Goal: Leave review/rating: Share an evaluation or opinion about a product, service, or content

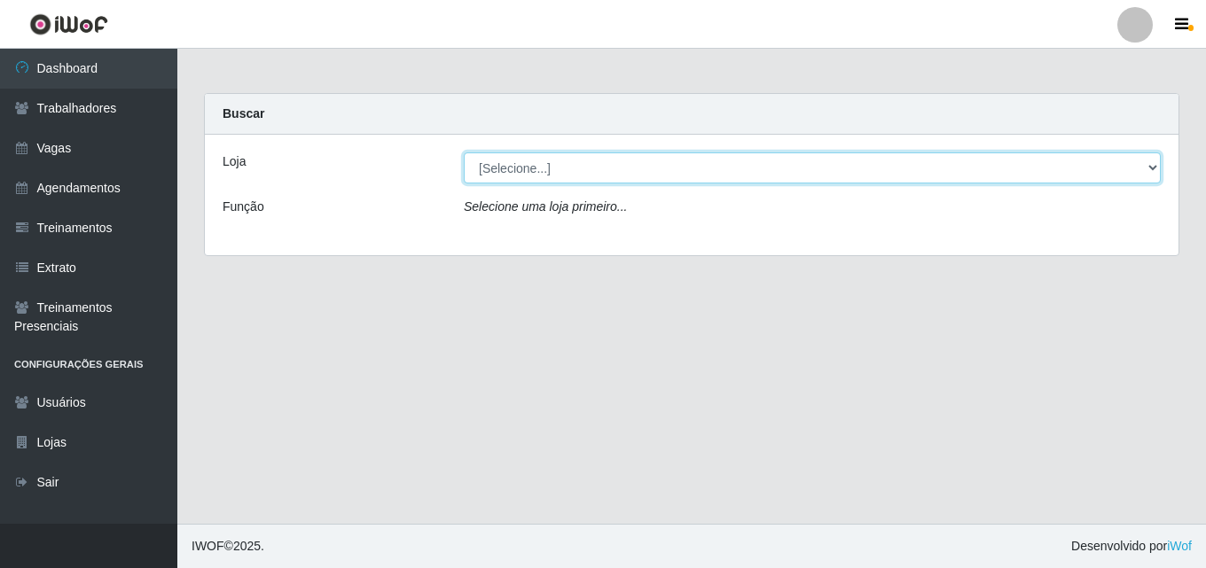
click at [529, 161] on select "[Selecione...] Chinatown Sushimi - [GEOGRAPHIC_DATA]" at bounding box center [812, 168] width 697 height 31
select select "357"
click at [464, 153] on select "[Selecione...] Chinatown Sushimi - [GEOGRAPHIC_DATA]" at bounding box center [812, 168] width 697 height 31
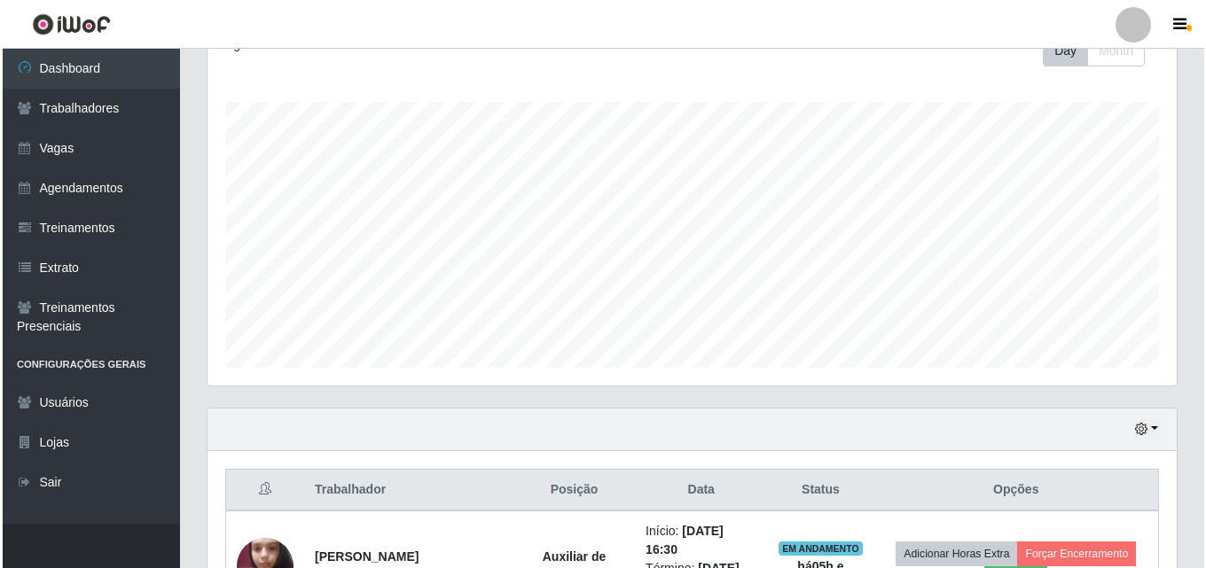
scroll to position [386, 0]
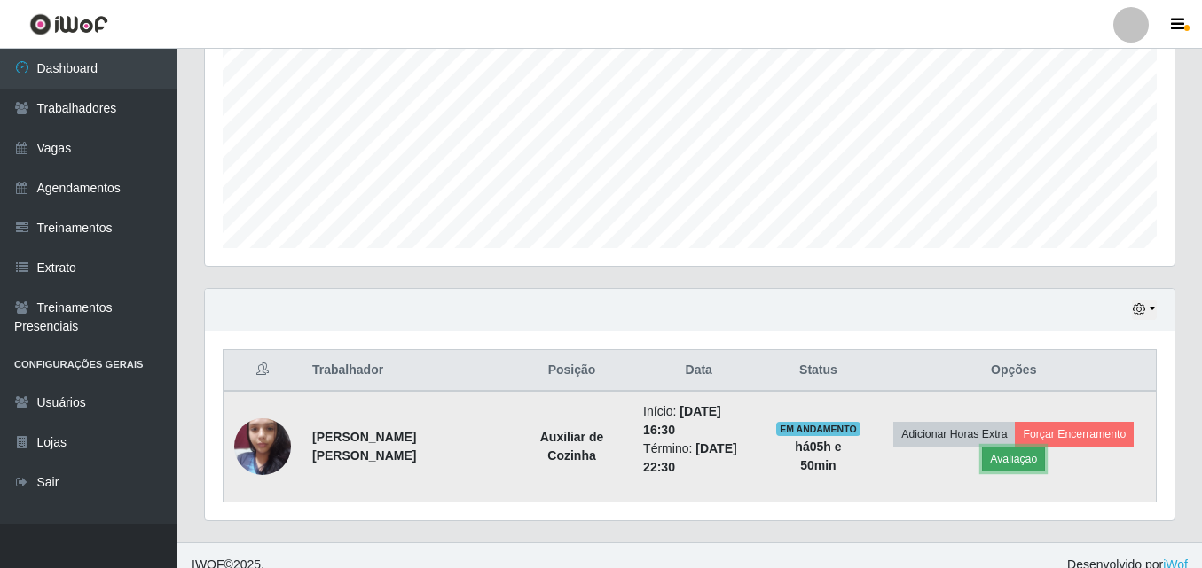
click at [1006, 452] on button "Avaliação" at bounding box center [1013, 459] width 63 height 25
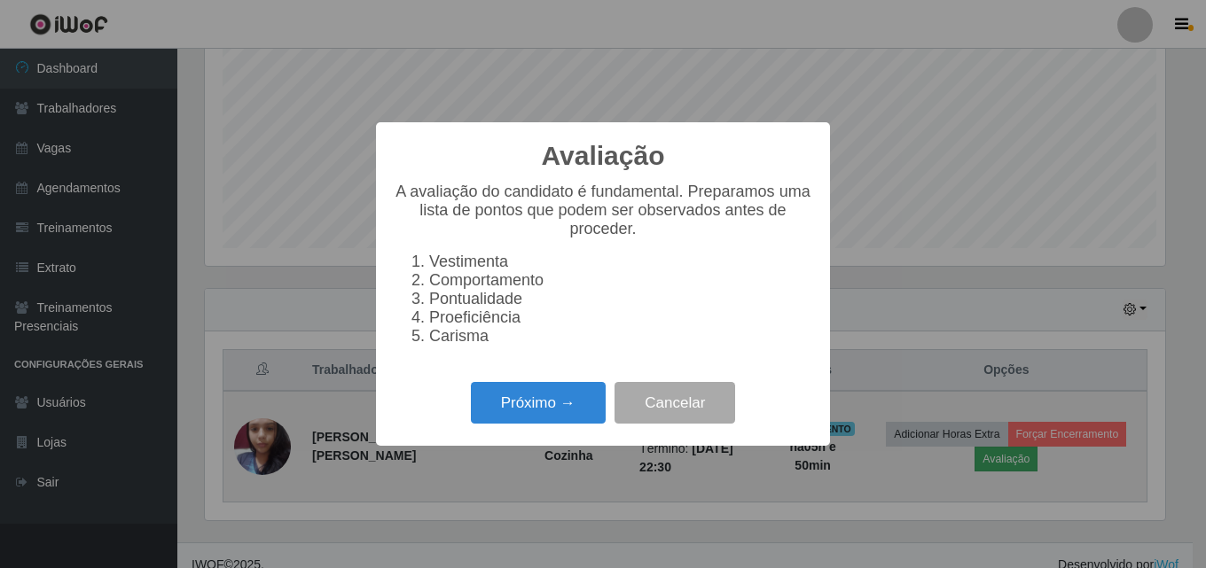
scroll to position [368, 960]
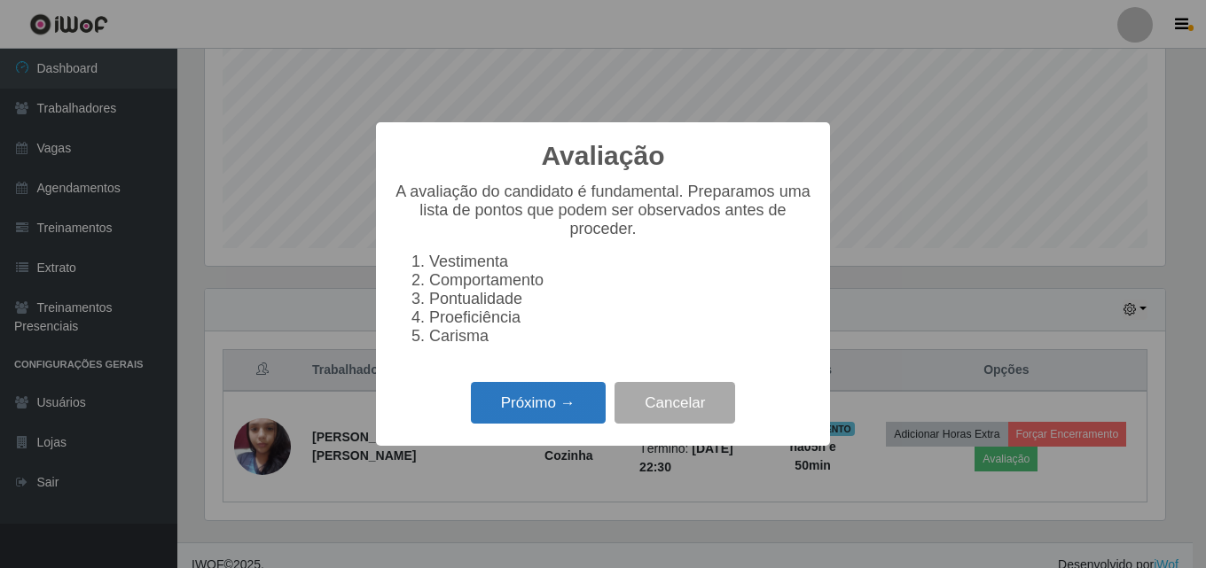
click at [513, 405] on button "Próximo →" at bounding box center [538, 403] width 135 height 42
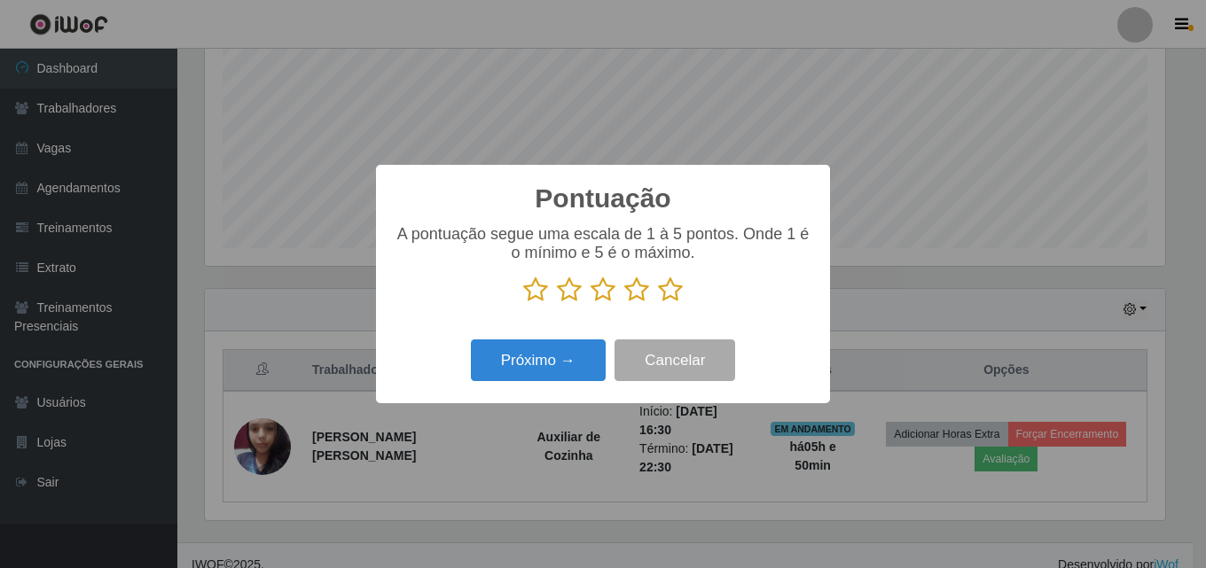
click at [668, 302] on icon at bounding box center [670, 290] width 25 height 27
click at [658, 303] on input "radio" at bounding box center [658, 303] width 0 height 0
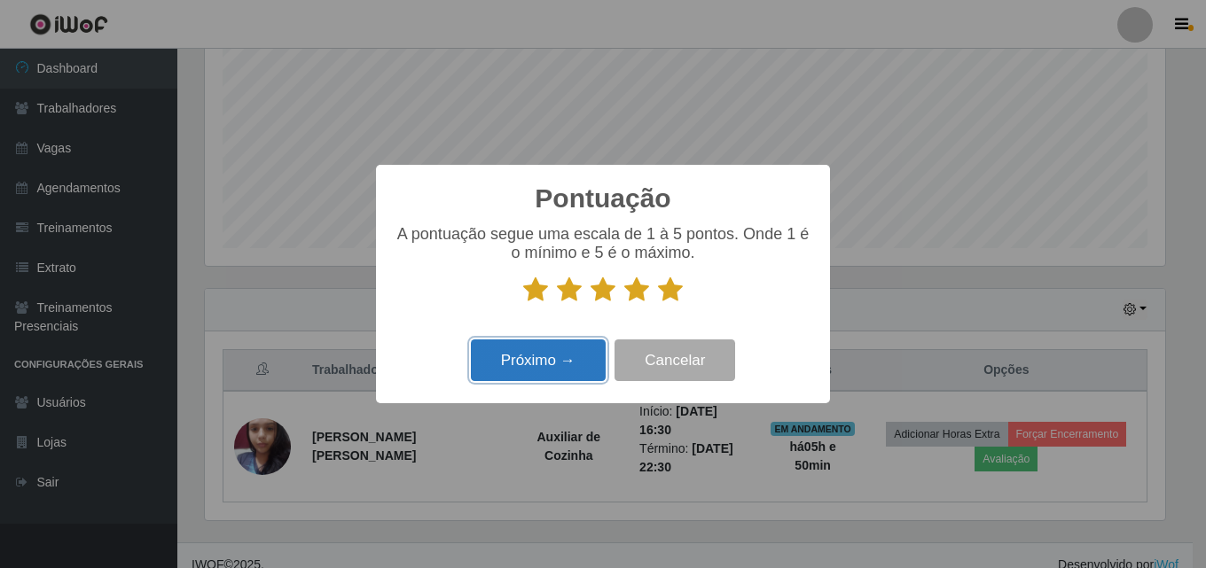
click at [516, 356] on button "Próximo →" at bounding box center [538, 361] width 135 height 42
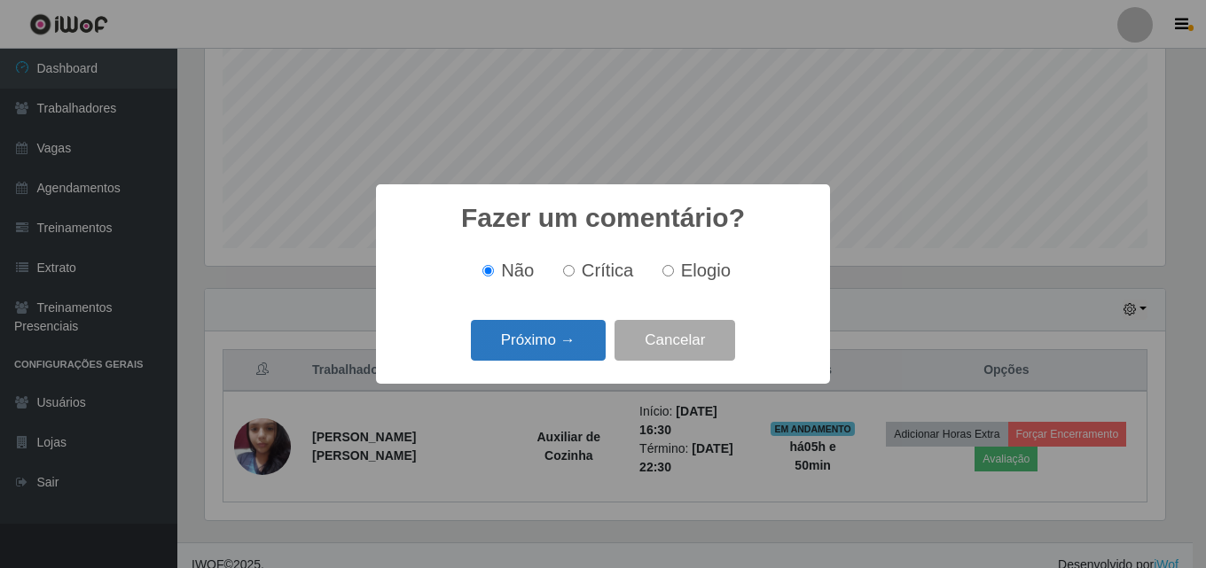
click at [522, 341] on button "Próximo →" at bounding box center [538, 341] width 135 height 42
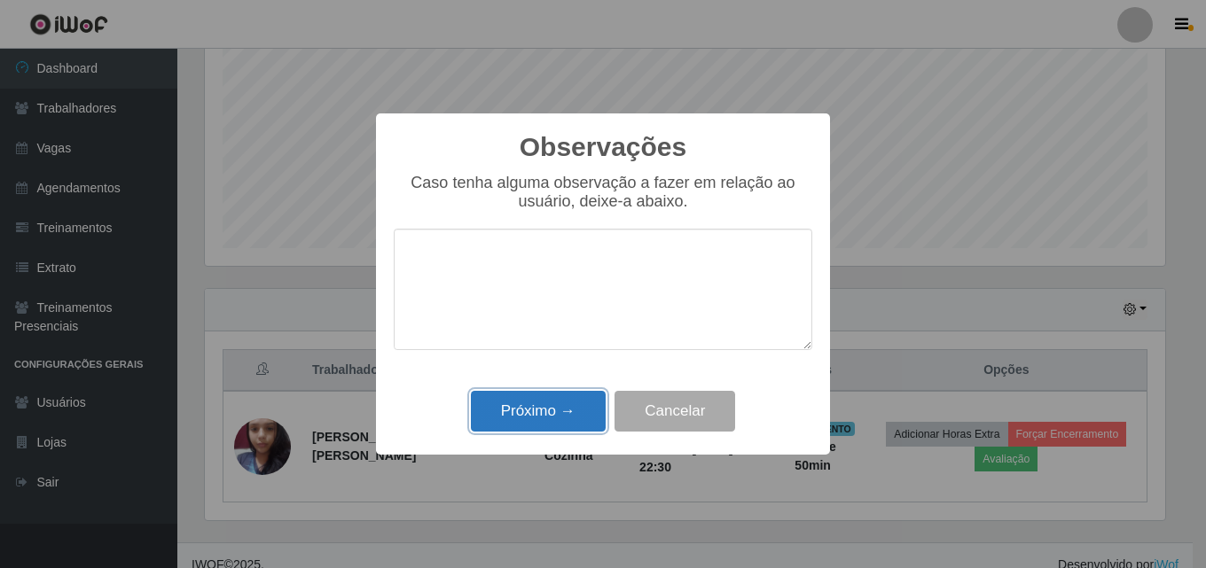
click at [535, 423] on button "Próximo →" at bounding box center [538, 412] width 135 height 42
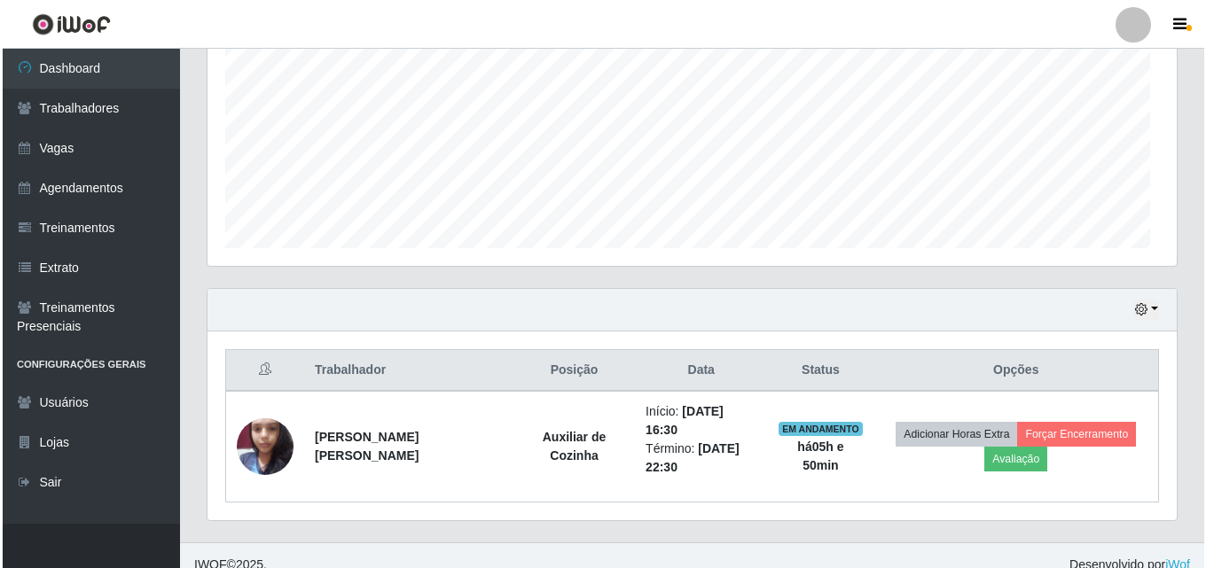
scroll to position [368, 969]
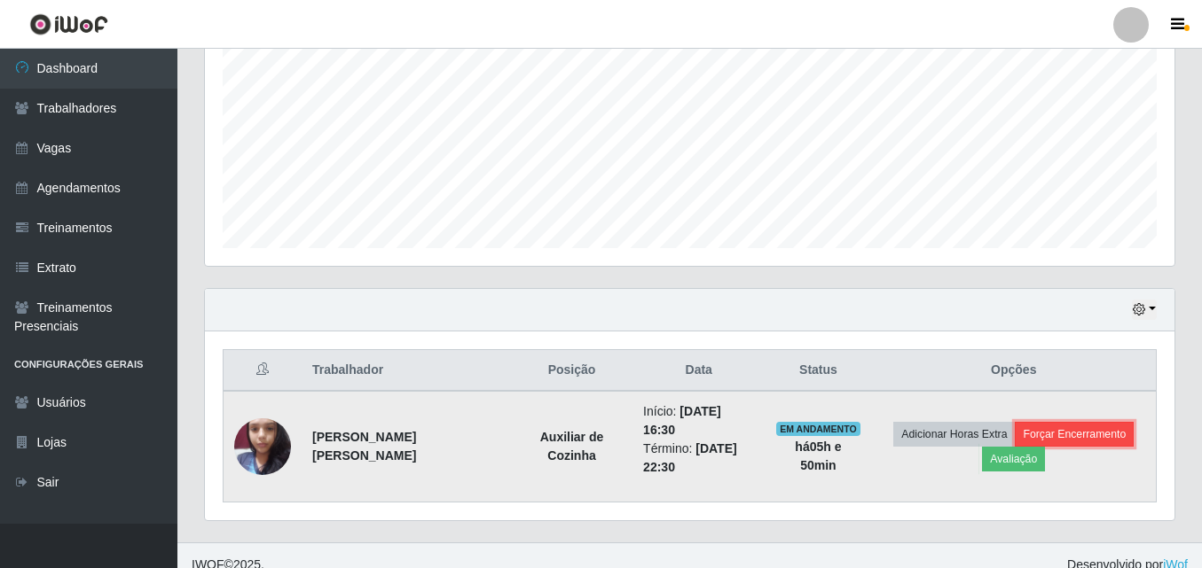
click at [1061, 422] on button "Forçar Encerramento" at bounding box center [1074, 434] width 119 height 25
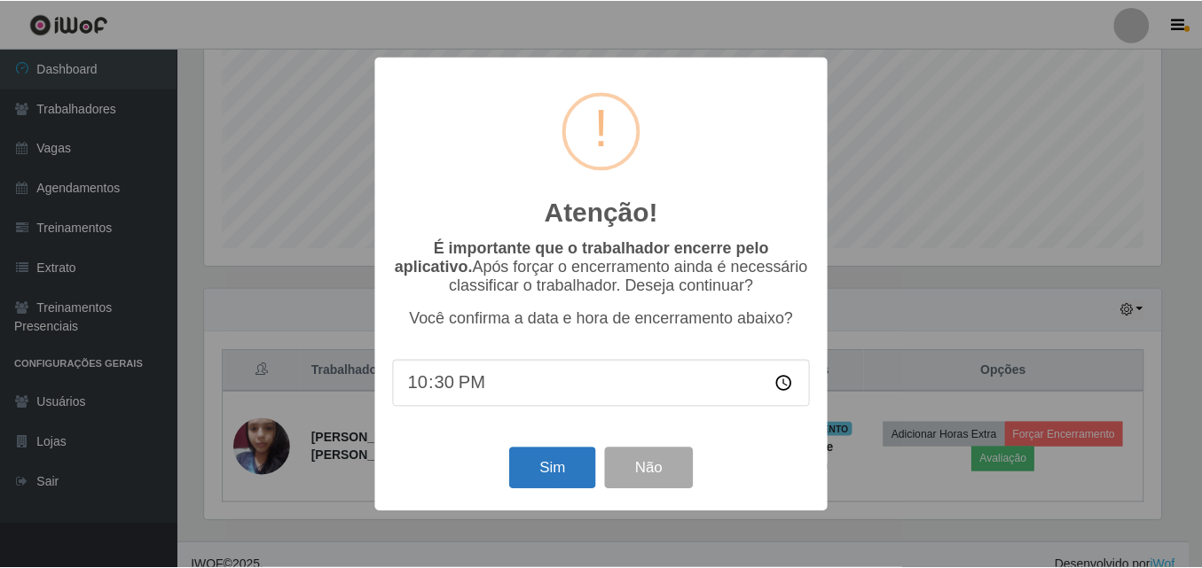
scroll to position [372, 0]
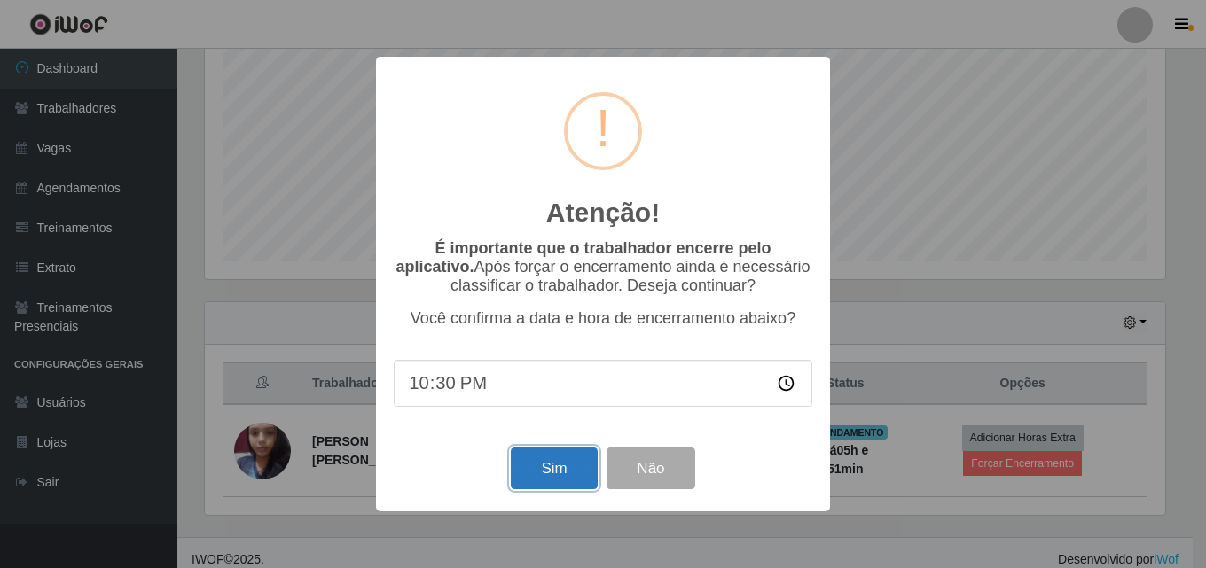
click at [550, 470] on button "Sim" at bounding box center [554, 469] width 86 height 42
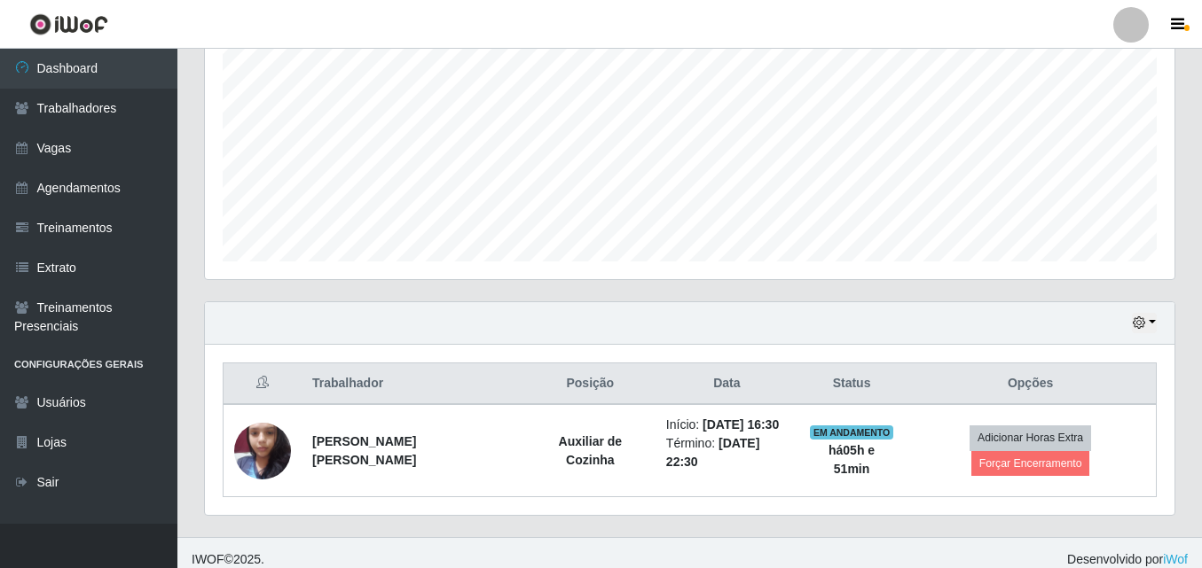
scroll to position [368, 960]
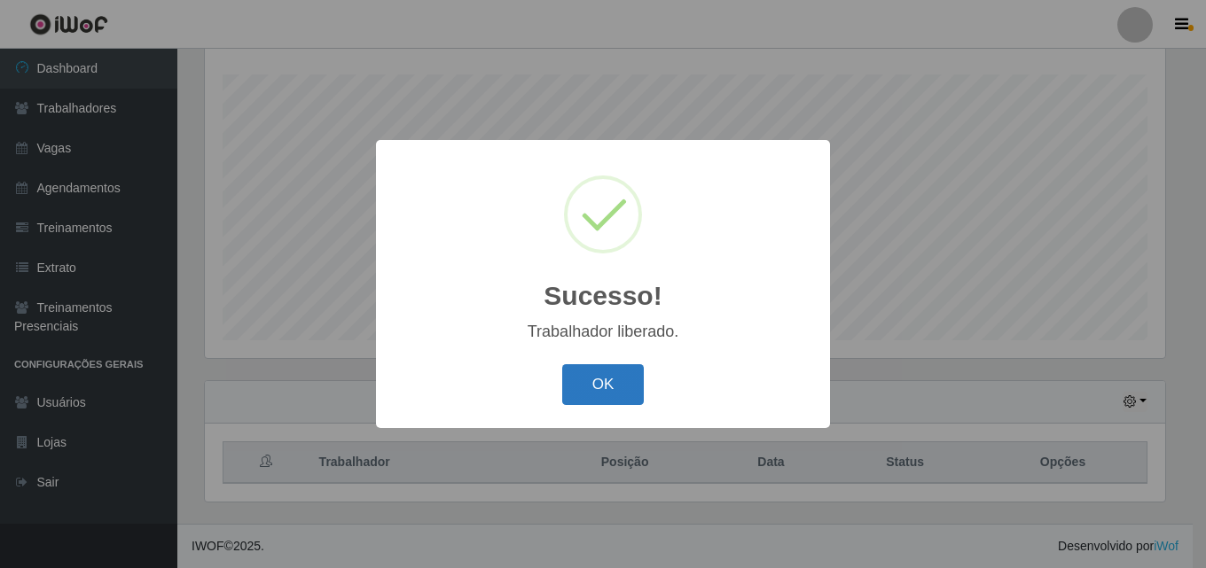
click at [600, 379] on button "OK" at bounding box center [603, 385] width 82 height 42
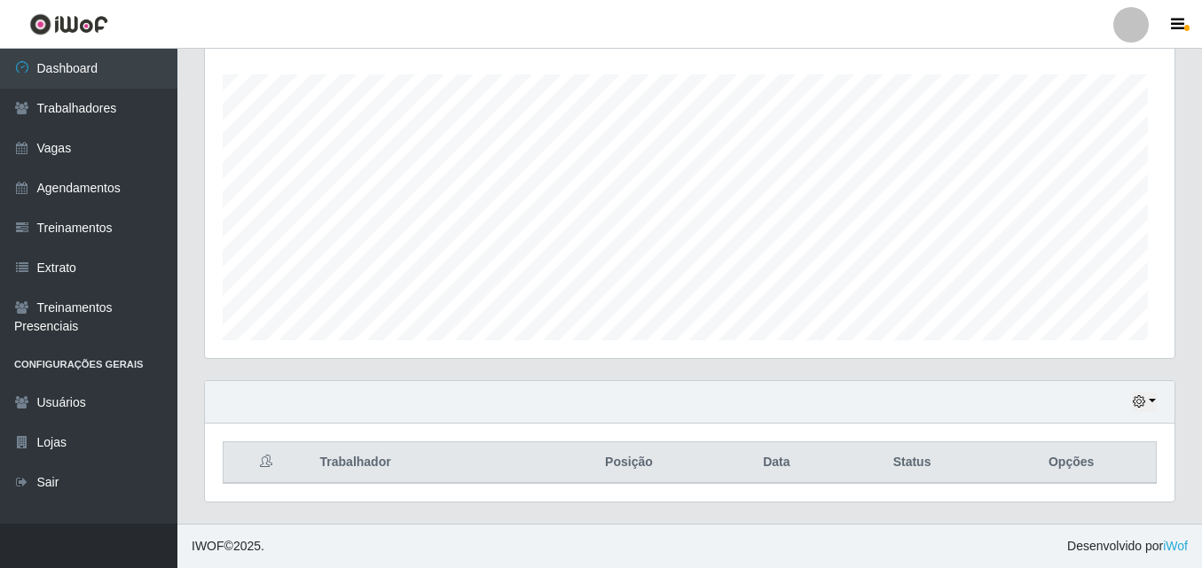
scroll to position [368, 969]
